Goal: Information Seeking & Learning: Learn about a topic

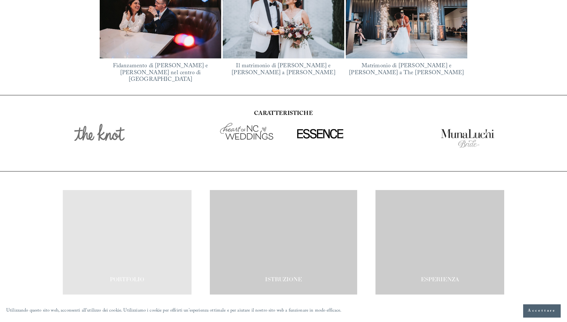
scroll to position [1090, 0]
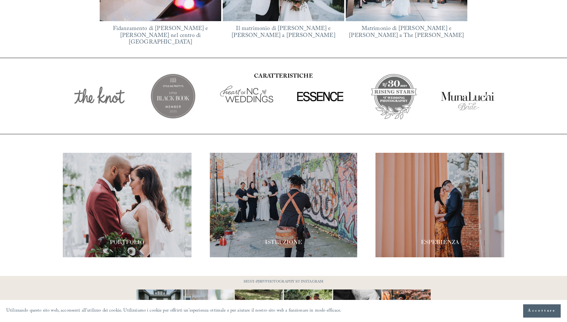
click at [543, 308] on font "Accettare" at bounding box center [542, 310] width 28 height 6
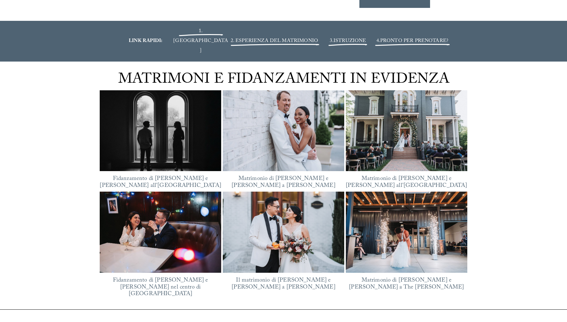
scroll to position [834, 0]
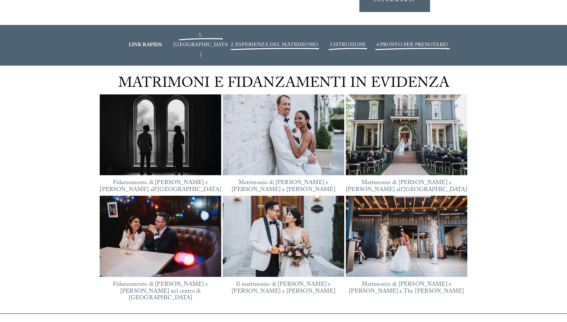
click at [359, 41] on font "ISTRUZIONE" at bounding box center [349, 45] width 33 height 9
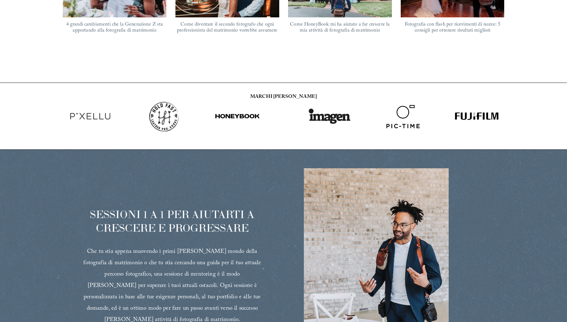
scroll to position [734, 0]
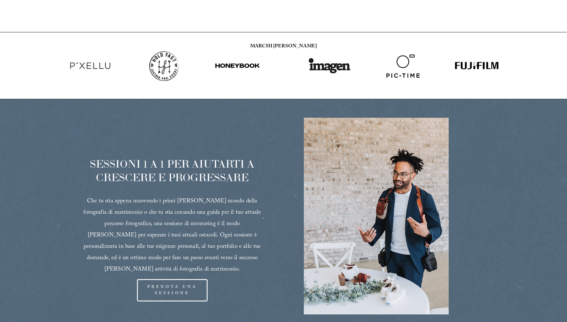
click at [185, 284] on font "PRENOTA UNA SESSIONE" at bounding box center [172, 290] width 50 height 13
